Goal: Check status: Check status

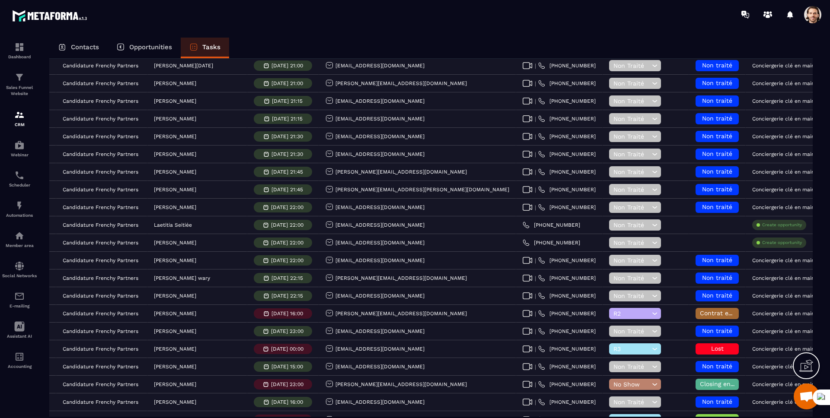
scroll to position [629, 0]
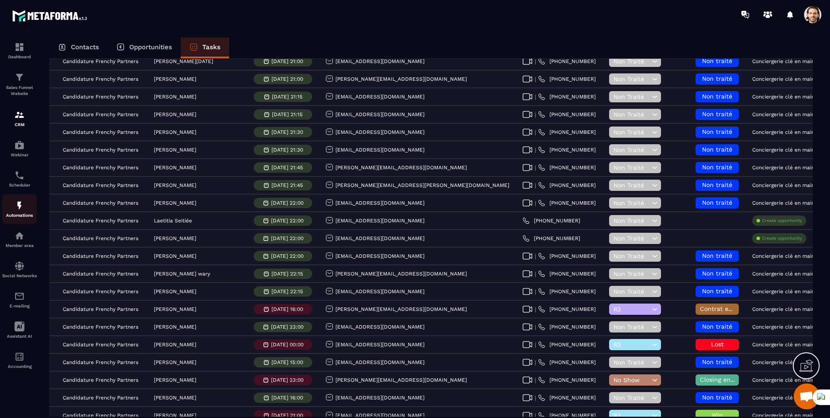
click at [13, 210] on div "Automations" at bounding box center [19, 209] width 35 height 17
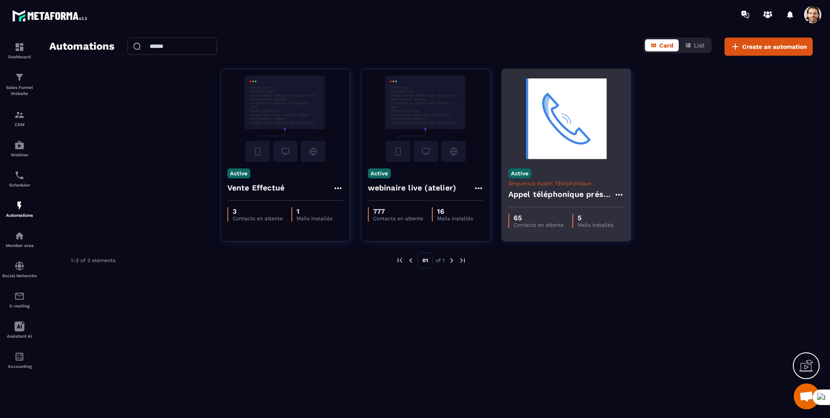
click at [556, 198] on h4 "Appel téléphonique présence" at bounding box center [560, 194] width 105 height 12
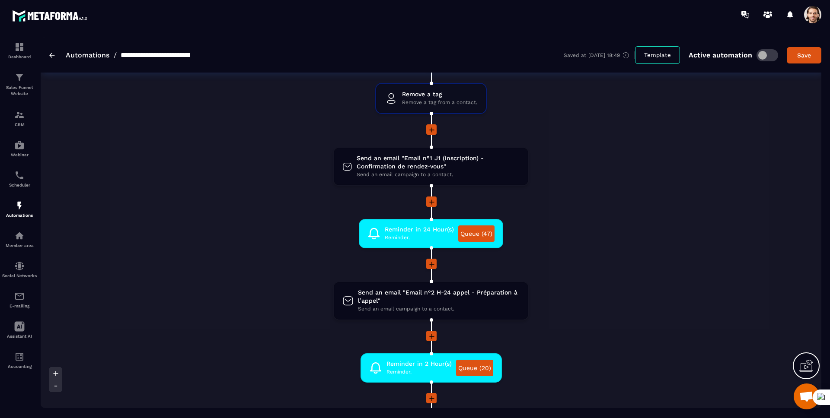
scroll to position [240, 0]
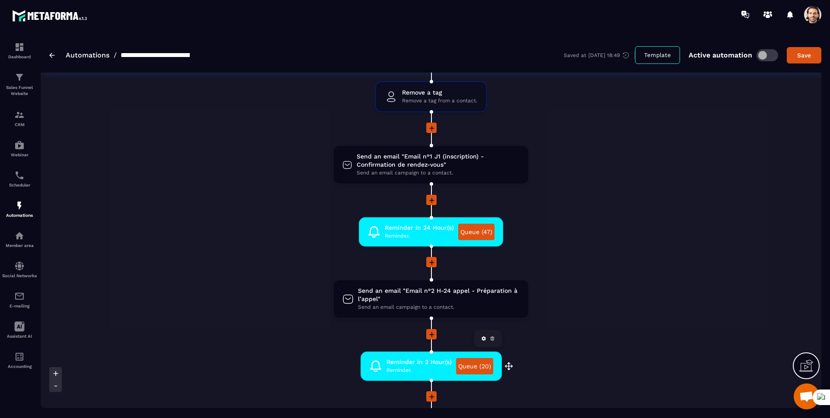
click at [462, 369] on link "Queue (20)" at bounding box center [474, 366] width 37 height 16
